Goal: Communication & Community: Answer question/provide support

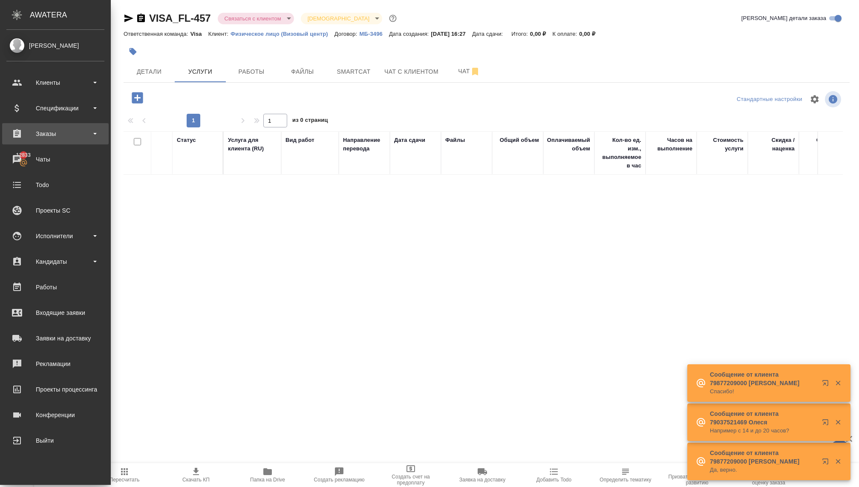
click at [56, 137] on div "Заказы" at bounding box center [55, 133] width 98 height 13
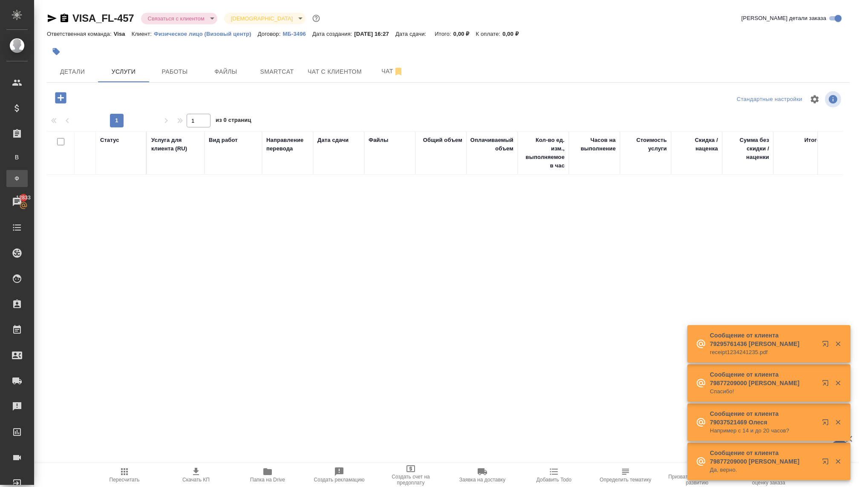
click at [13, 177] on div "Заказы физ. лиц" at bounding box center [6, 178] width 13 height 9
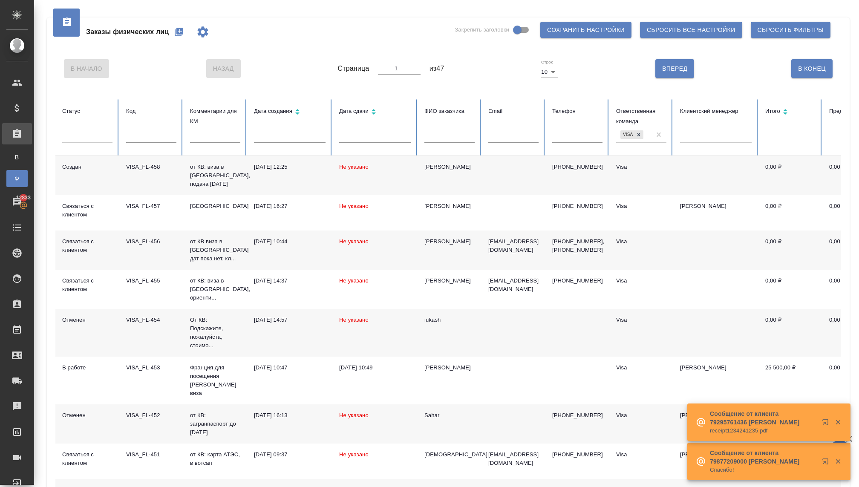
click at [215, 177] on p "от КВ: виза в [GEOGRAPHIC_DATA], подача [DATE]" at bounding box center [215, 176] width 50 height 26
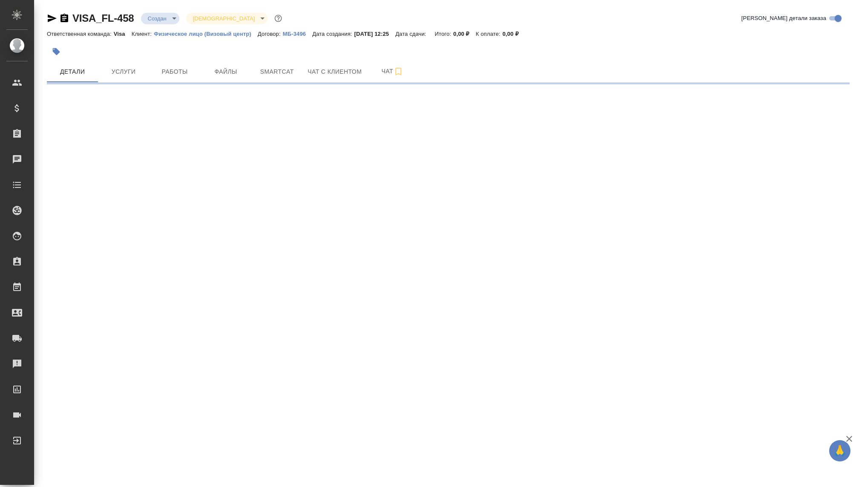
select select "RU"
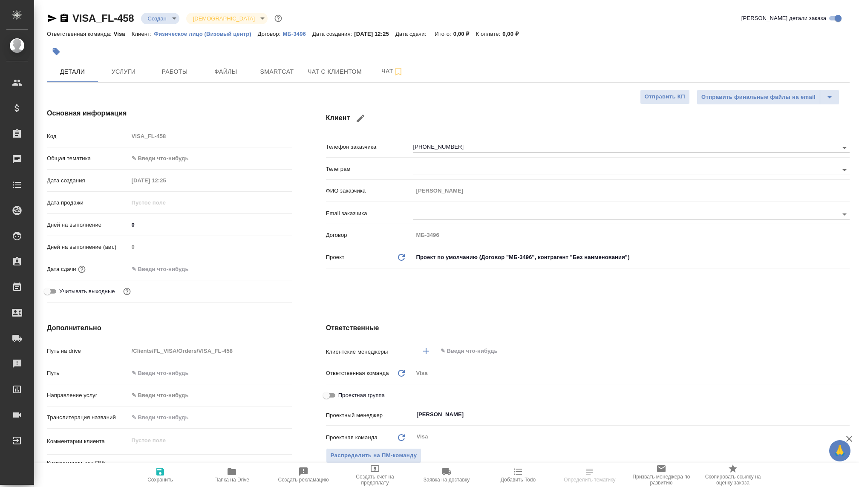
type textarea "x"
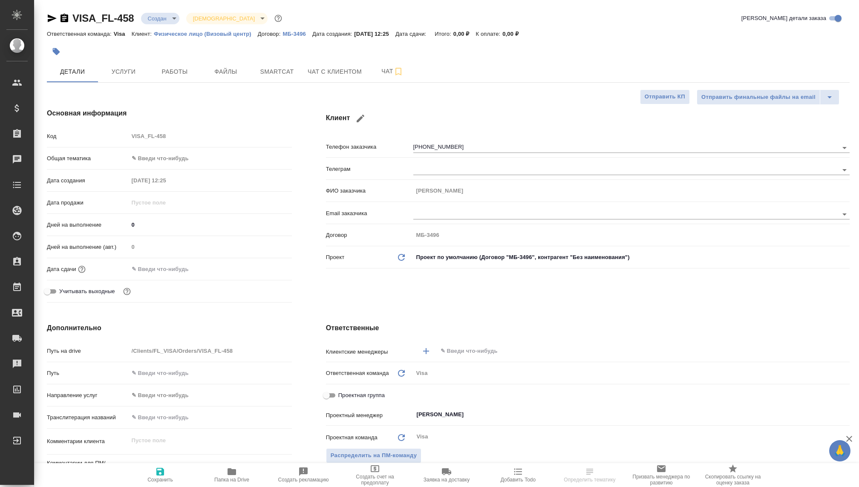
type textarea "x"
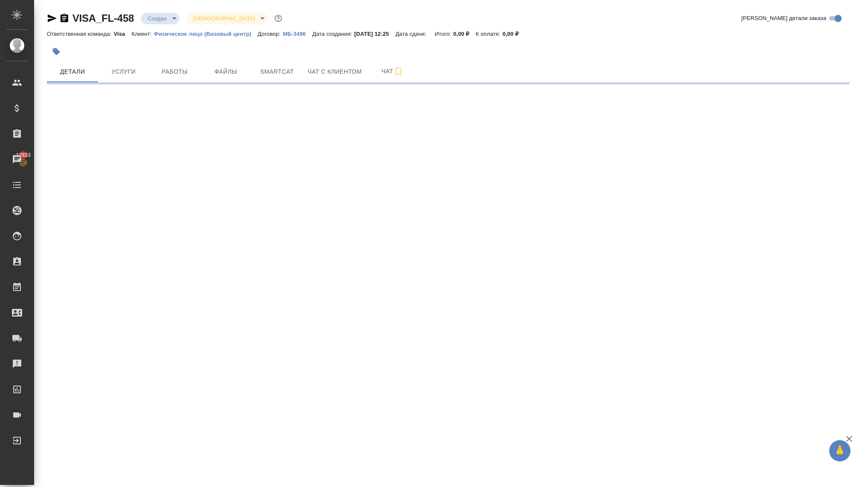
select select "RU"
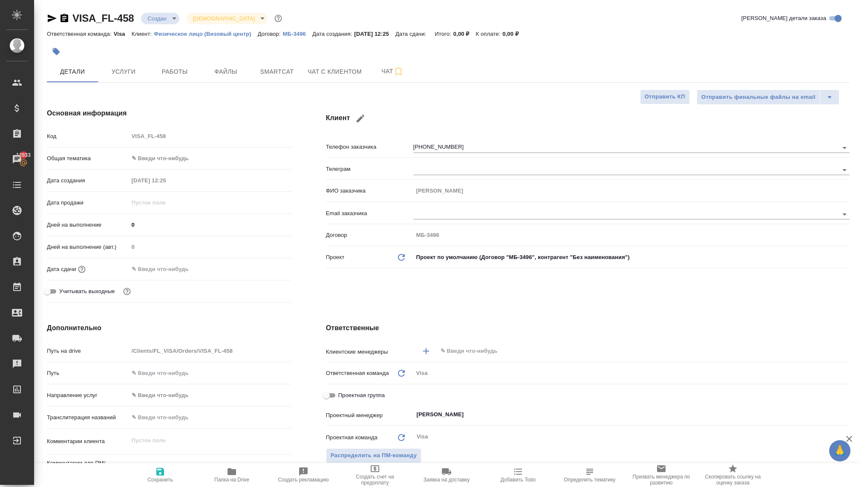
type textarea "x"
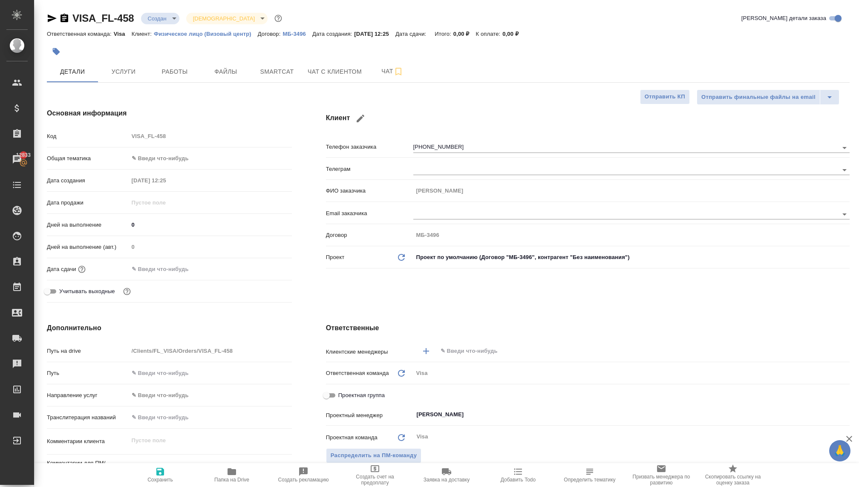
type textarea "x"
click at [349, 72] on span "Чат с клиентом" at bounding box center [335, 71] width 54 height 11
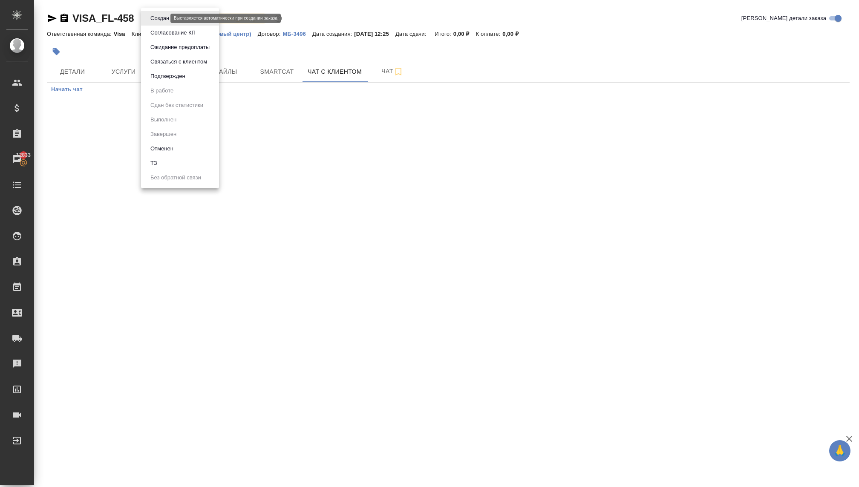
click at [164, 18] on body "🙏 .cls-1 fill:#fff; AWATERA Kovaleva Ekaterina Клиенты Спецификации Заказы 1283…" at bounding box center [429, 243] width 859 height 487
click at [167, 64] on button "Связаться с клиентом" at bounding box center [179, 61] width 62 height 9
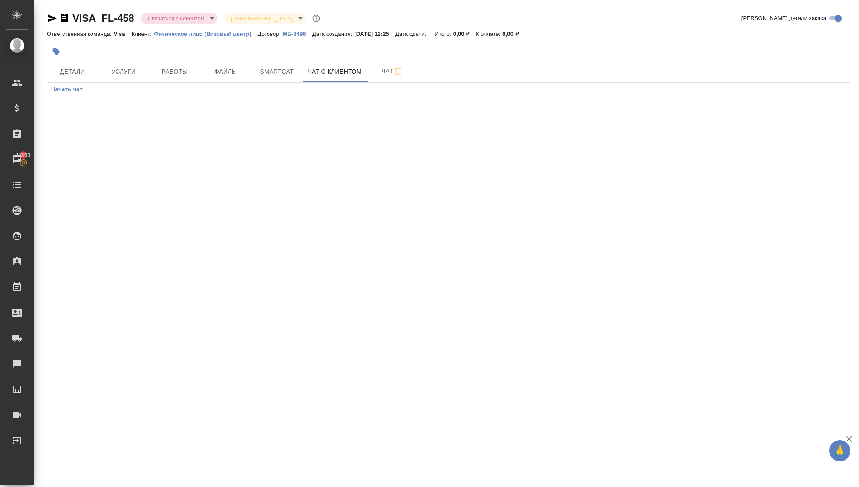
click at [79, 91] on span "Начать чат" at bounding box center [67, 90] width 32 height 10
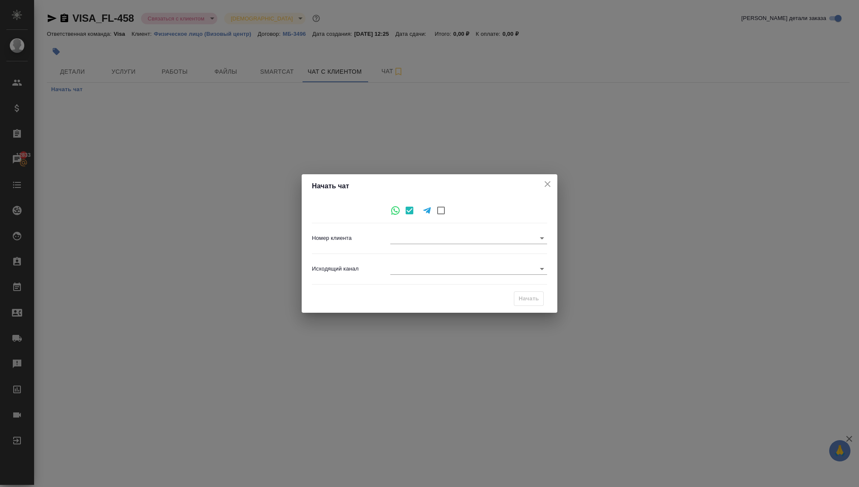
type input "3082a3b47fa1db6417e78c68"
click at [421, 272] on body "🙏 .cls-1 fill:#fff; AWATERA Kovaleva Ekaterina Клиенты Спецификации Заказы 1283…" at bounding box center [429, 243] width 859 height 487
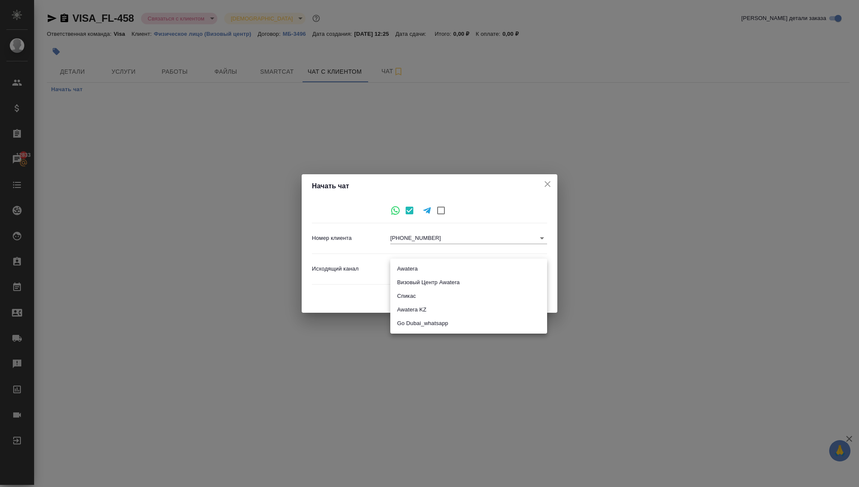
click at [412, 284] on li "Визовый Центр Awatera" at bounding box center [468, 283] width 157 height 14
type input "4"
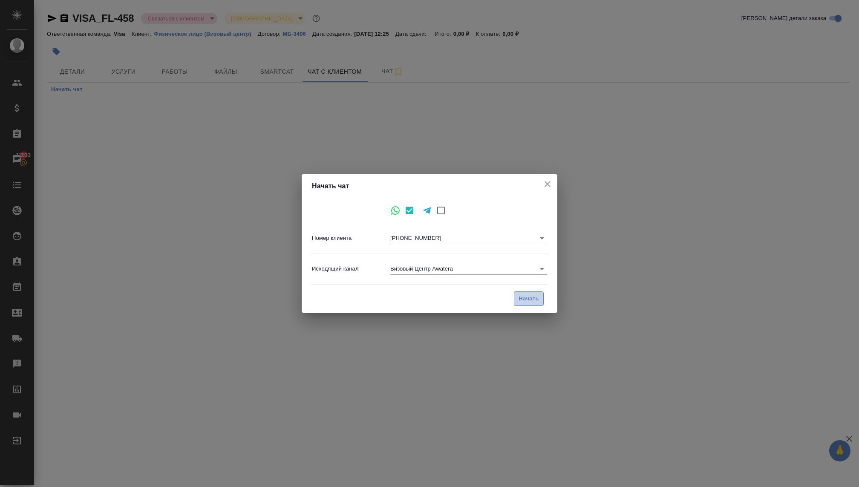
click at [526, 303] on button "Начать" at bounding box center [529, 298] width 30 height 15
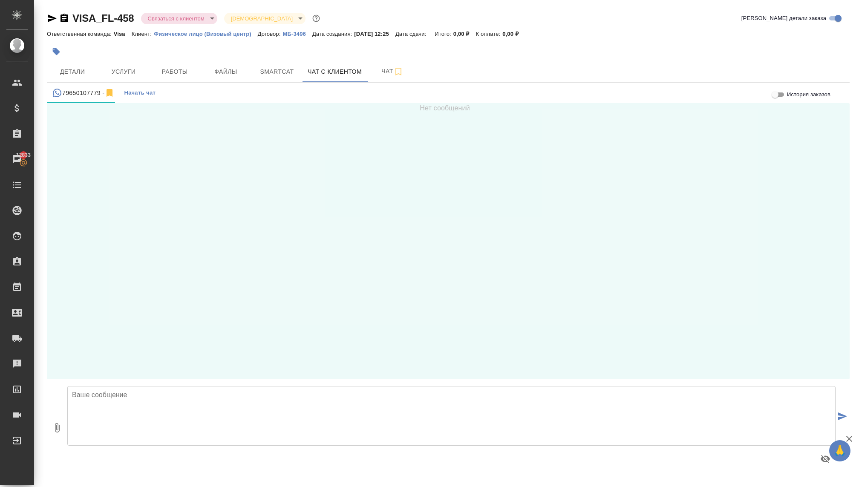
click at [137, 406] on textarea at bounding box center [451, 416] width 768 height 60
type textarea "Добрый день, оставляли заявку на Японию с подачей завтра!"
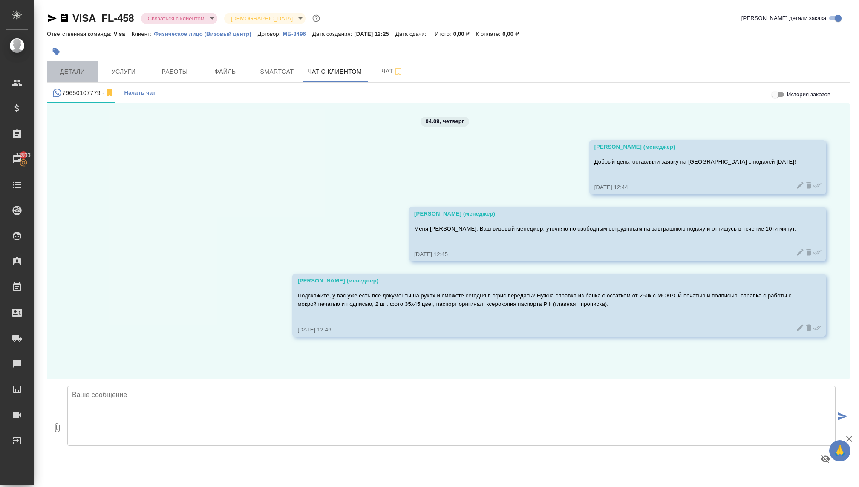
click at [80, 74] on span "Детали" at bounding box center [72, 71] width 41 height 11
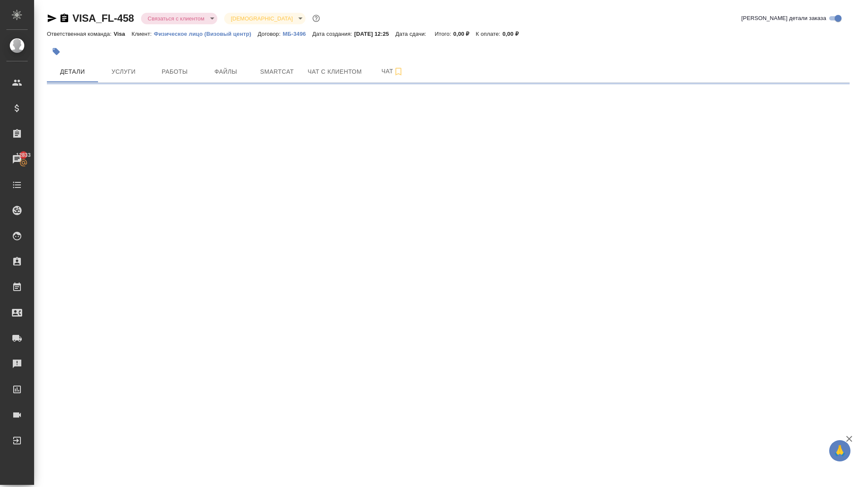
select select "RU"
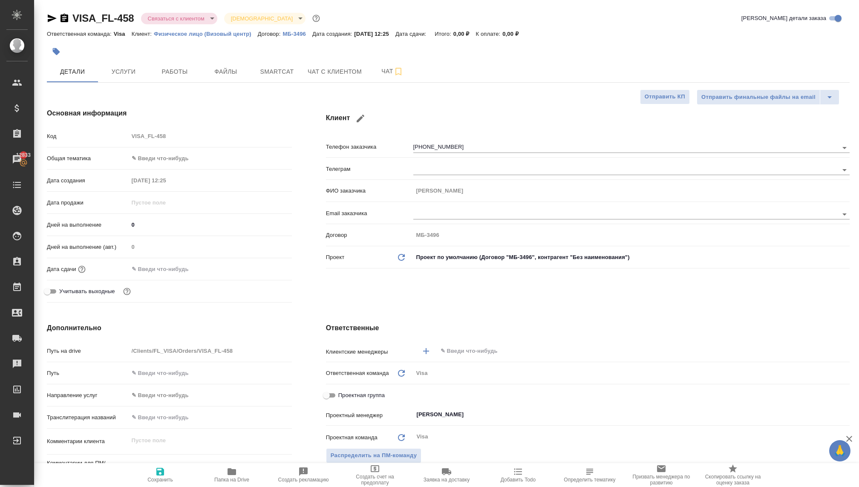
type textarea "x"
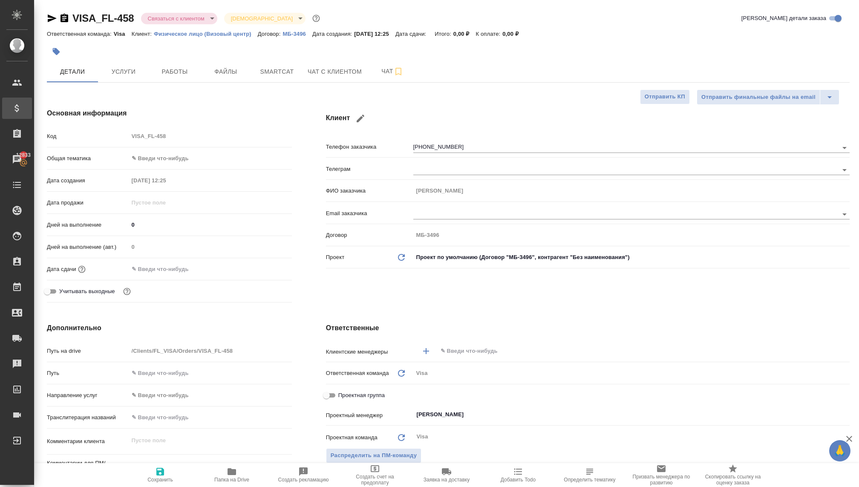
type textarea "x"
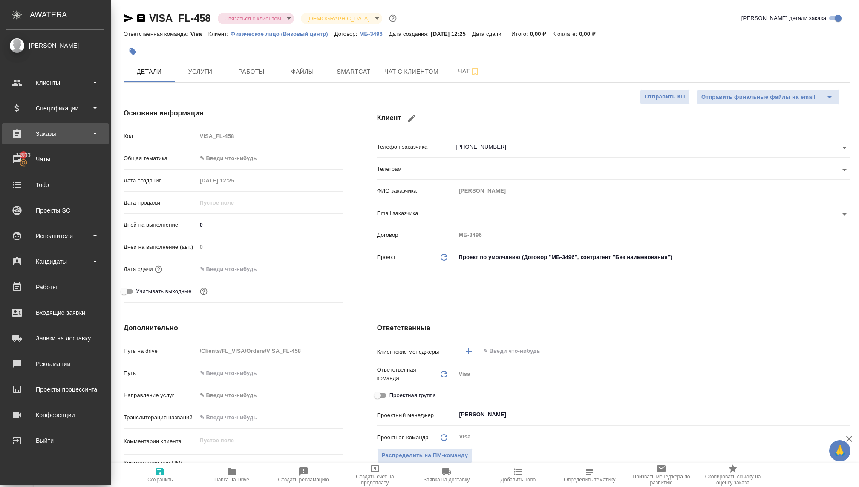
click at [59, 131] on div "Заказы" at bounding box center [55, 133] width 98 height 13
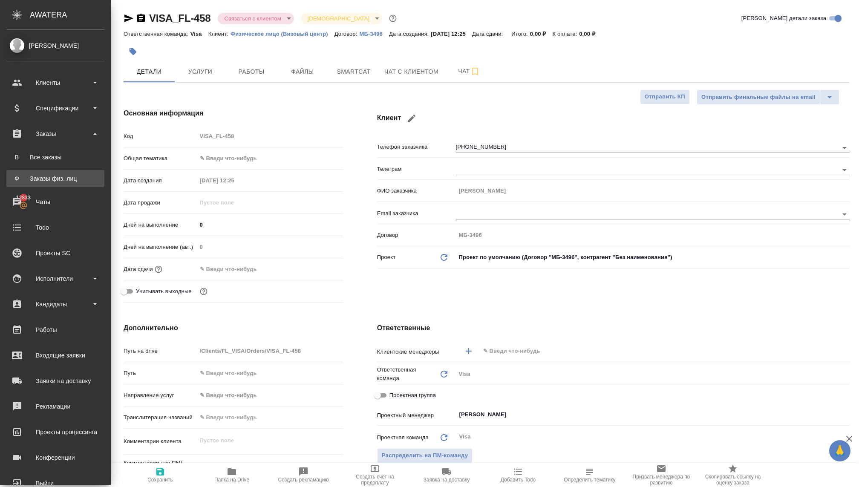
type textarea "x"
click at [51, 176] on div "Заказы физ. лиц" at bounding box center [55, 178] width 89 height 9
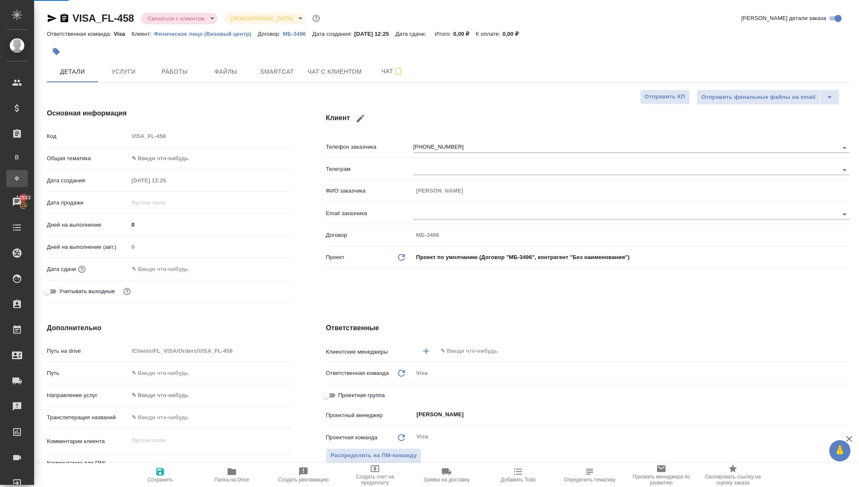
type textarea "x"
